Goal: Information Seeking & Learning: Learn about a topic

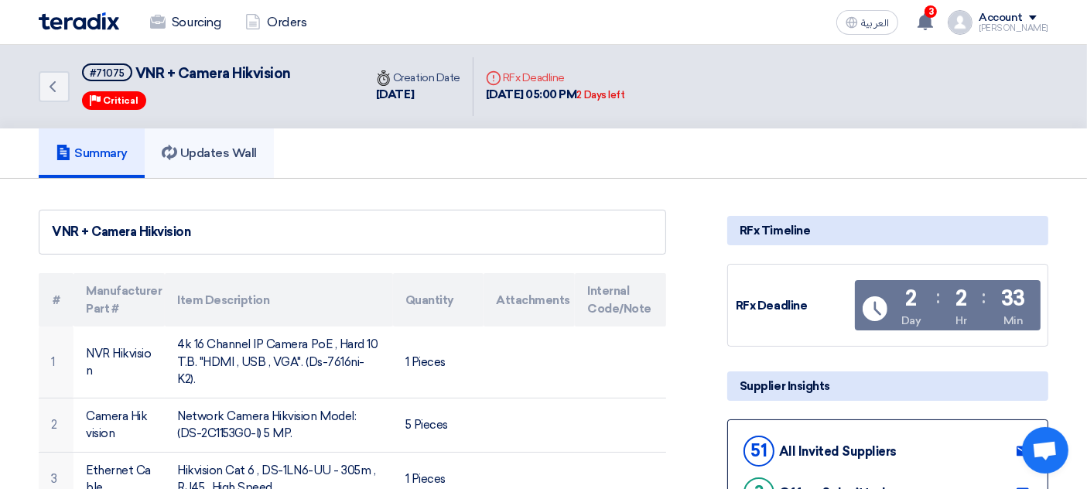
click at [201, 157] on h5 "Updates Wall" at bounding box center [209, 152] width 95 height 15
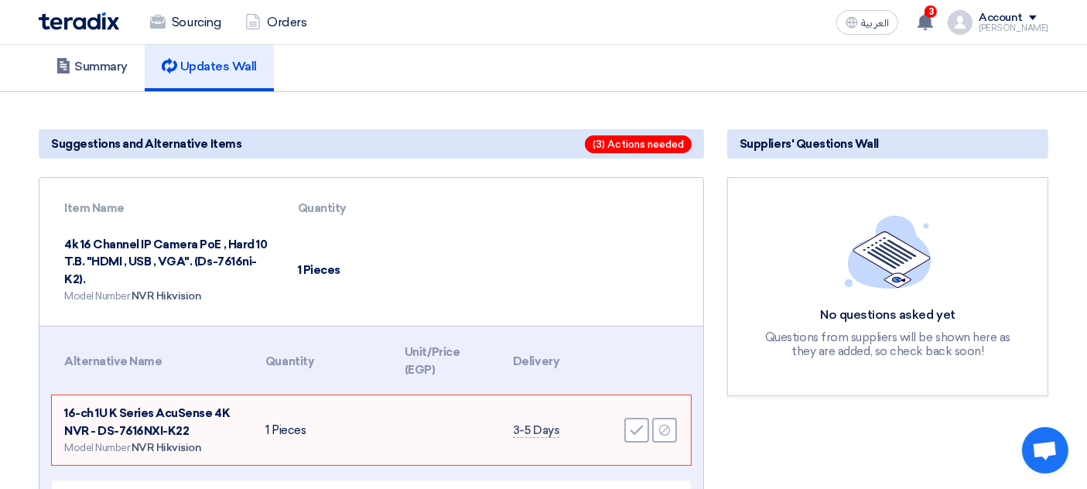
scroll to position [22, 0]
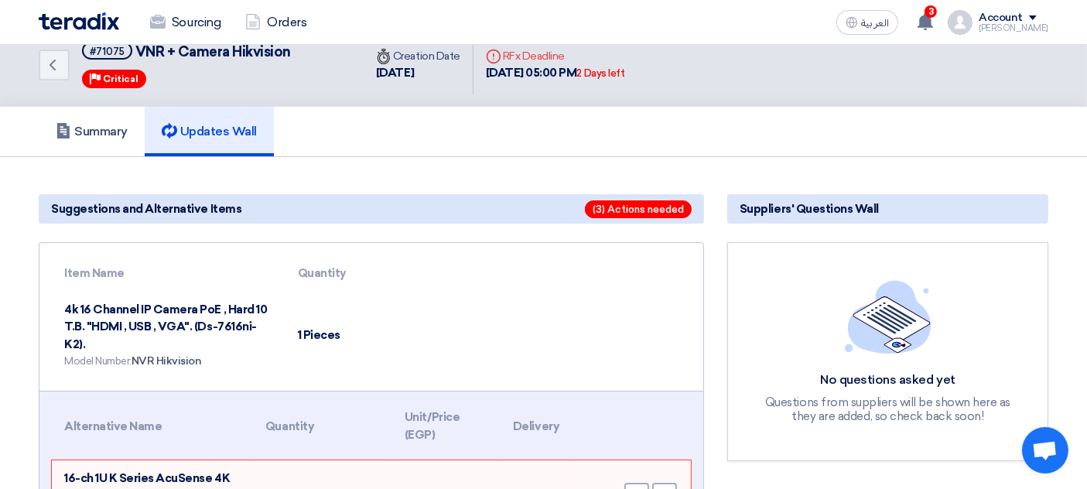
click at [169, 354] on span "NVR Hikvision" at bounding box center [167, 360] width 70 height 13
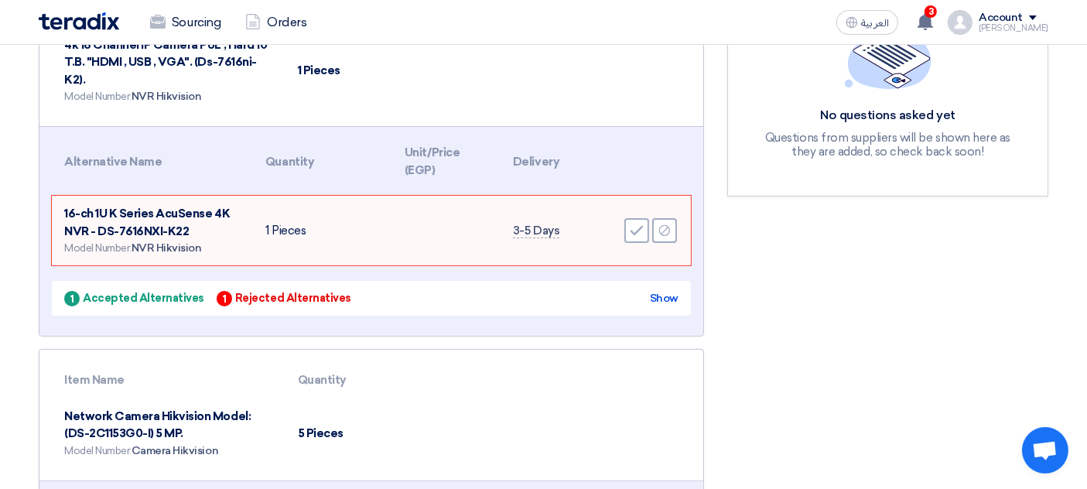
scroll to position [323, 0]
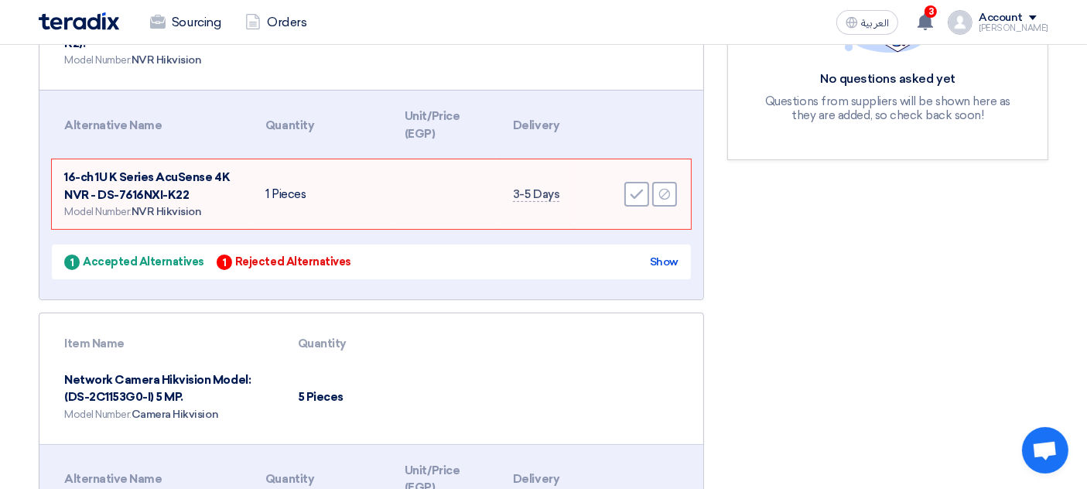
click at [149, 254] on div "1 Accepted Alternatives" at bounding box center [134, 262] width 140 height 16
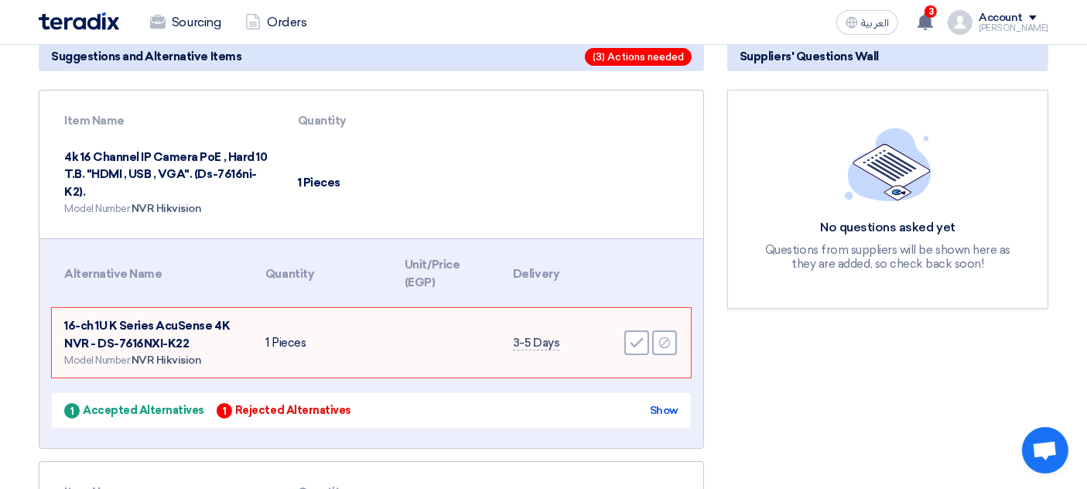
scroll to position [150, 0]
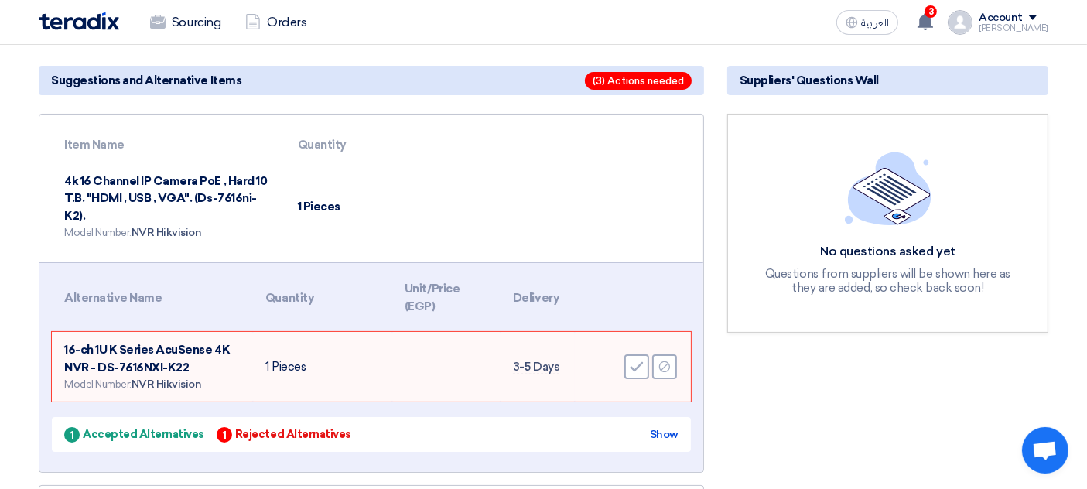
click at [127, 442] on div "1 Accepted Alternatives 1 Rejected Alternatives Show" at bounding box center [371, 434] width 639 height 35
click at [172, 442] on div "1 Accepted Alternatives 1 Rejected Alternatives Show" at bounding box center [371, 434] width 639 height 35
click at [99, 436] on div "1 Accepted Alternatives" at bounding box center [134, 434] width 140 height 16
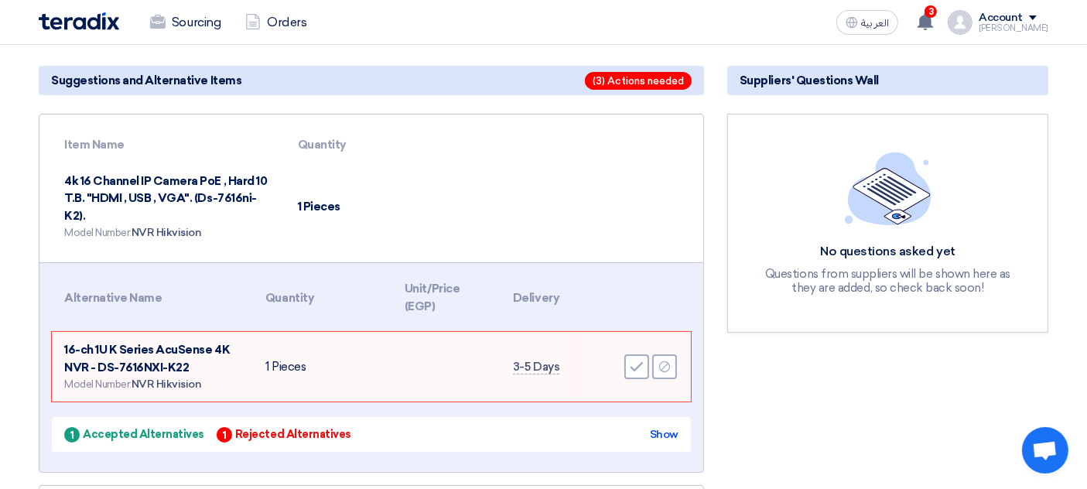
drag, startPoint x: 103, startPoint y: 436, endPoint x: 211, endPoint y: 443, distance: 108.5
click at [211, 443] on div "1 Accepted Alternatives 1 Rejected Alternatives Show" at bounding box center [371, 434] width 639 height 35
click at [185, 440] on div "1 Accepted Alternatives 1 Rejected Alternatives Show" at bounding box center [371, 434] width 639 height 35
drag, startPoint x: 200, startPoint y: 430, endPoint x: 120, endPoint y: 443, distance: 81.7
click at [122, 440] on div "1 Accepted Alternatives 1 Rejected Alternatives Show" at bounding box center [371, 434] width 639 height 35
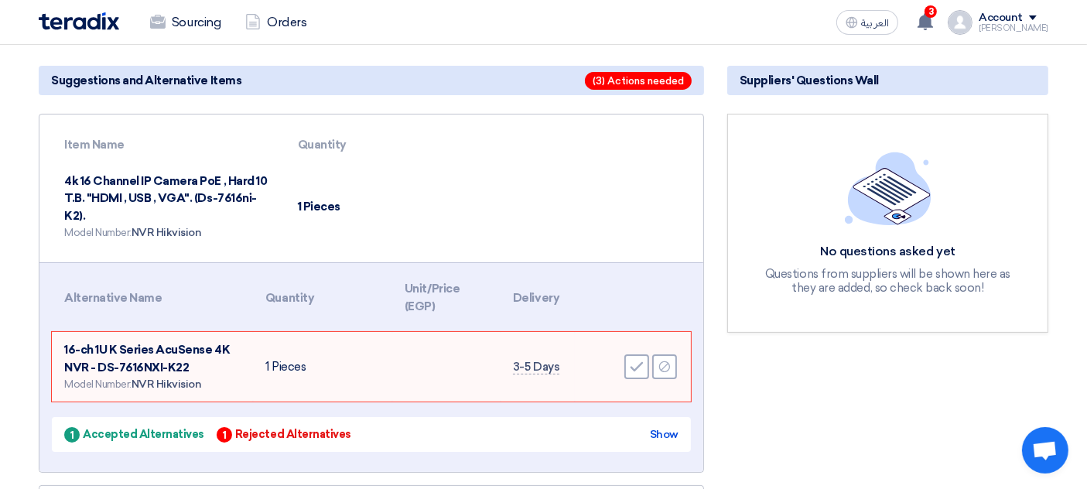
click at [120, 447] on div "1 Accepted Alternatives 1 Rejected Alternatives Show" at bounding box center [371, 434] width 639 height 35
click at [139, 438] on div "1 Accepted Alternatives" at bounding box center [134, 434] width 140 height 16
click at [122, 433] on div "1 Accepted Alternatives" at bounding box center [134, 434] width 140 height 16
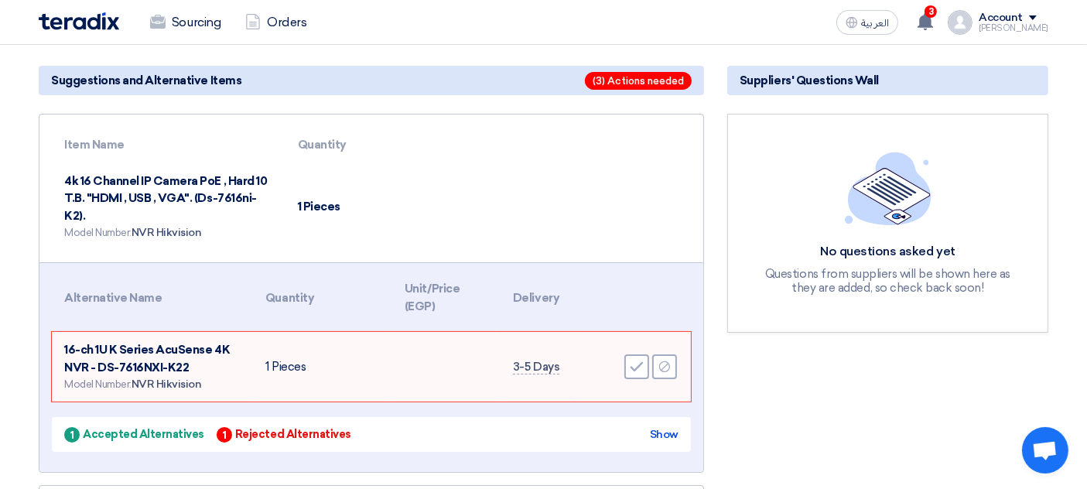
drag, startPoint x: 85, startPoint y: 430, endPoint x: 183, endPoint y: 428, distance: 98.3
click at [183, 428] on div "1 Accepted Alternatives" at bounding box center [134, 434] width 140 height 16
click at [204, 427] on div "1 Accepted Alternatives 1 Rejected Alternatives" at bounding box center [207, 434] width 287 height 16
drag, startPoint x: 81, startPoint y: 427, endPoint x: 212, endPoint y: 428, distance: 130.8
click at [212, 428] on div "1 Accepted Alternatives 1 Rejected Alternatives" at bounding box center [207, 434] width 287 height 16
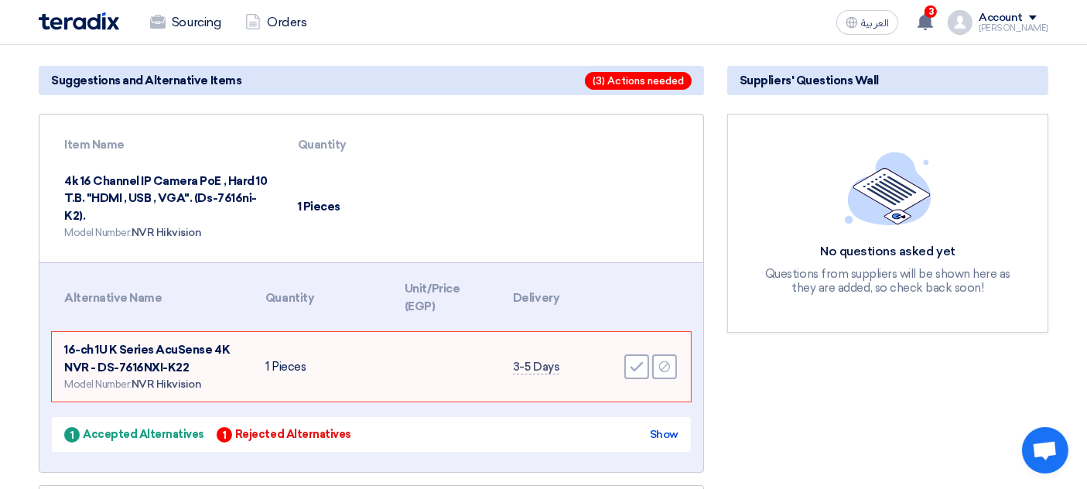
click at [188, 430] on div "1 Accepted Alternatives" at bounding box center [134, 434] width 140 height 16
drag, startPoint x: 88, startPoint y: 434, endPoint x: 199, endPoint y: 430, distance: 110.8
click at [199, 430] on div "1 Accepted Alternatives 1 Rejected Alternatives" at bounding box center [207, 434] width 287 height 16
drag, startPoint x: 168, startPoint y: 430, endPoint x: 160, endPoint y: 428, distance: 7.9
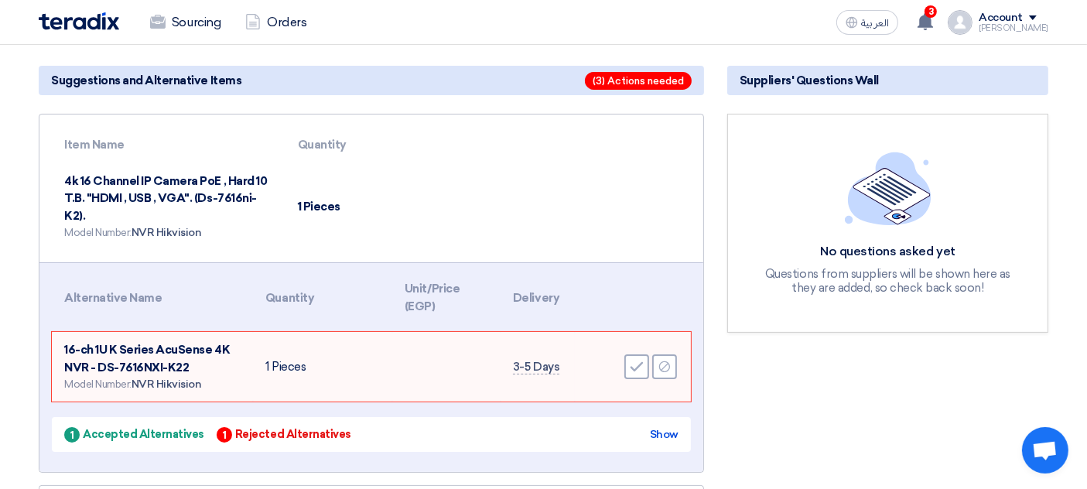
click at [166, 430] on div "1 Accepted Alternatives" at bounding box center [134, 434] width 140 height 16
click at [160, 428] on div "1 Accepted Alternatives" at bounding box center [134, 434] width 140 height 16
click at [159, 428] on div "1 Accepted Alternatives" at bounding box center [134, 434] width 140 height 16
click at [156, 430] on div "1 Accepted Alternatives" at bounding box center [134, 434] width 140 height 16
